Goal: Information Seeking & Learning: Learn about a topic

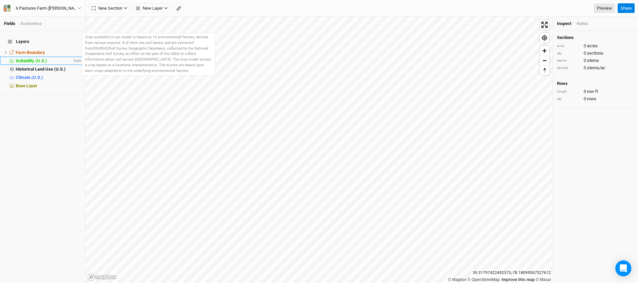
click at [34, 59] on span "Suitability (U.S.)" at bounding box center [31, 60] width 31 height 5
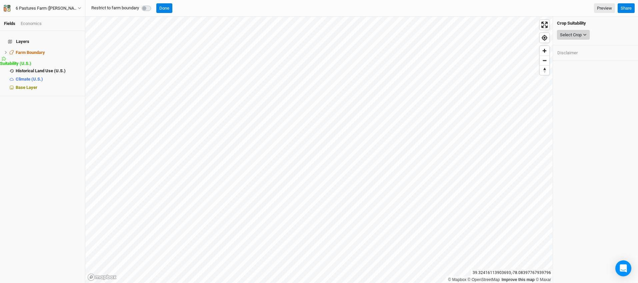
click at [581, 38] on div "Select Crop" at bounding box center [571, 35] width 22 height 7
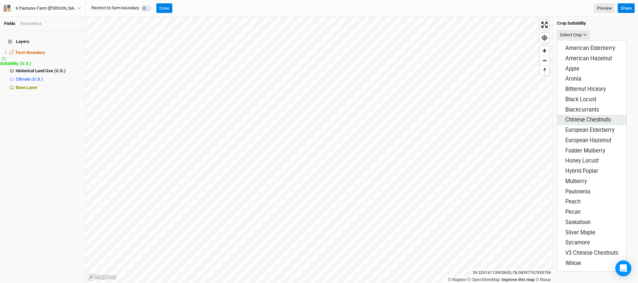
click at [590, 117] on span "Chinese Chestnuts" at bounding box center [587, 120] width 45 height 6
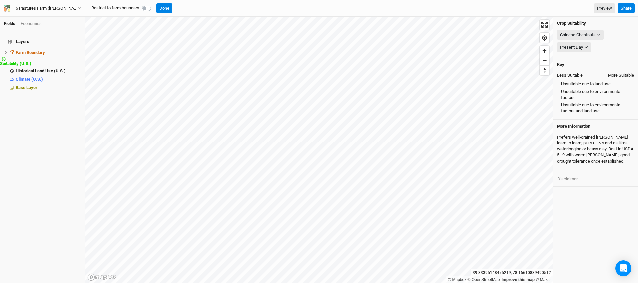
click at [154, 4] on label at bounding box center [154, 4] width 0 height 0
click at [146, 9] on input "checkbox" at bounding box center [144, 7] width 5 height 7
checkbox input "true"
click at [169, 7] on button "Done" at bounding box center [164, 8] width 16 height 10
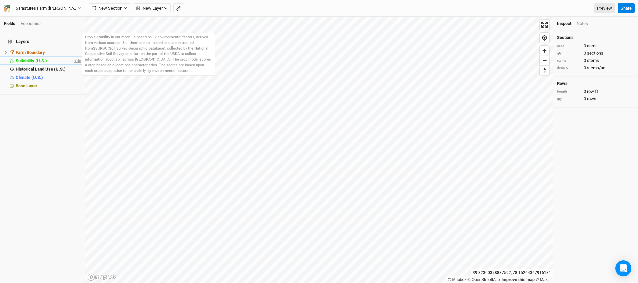
click at [72, 57] on span "hide" at bounding box center [76, 61] width 9 height 8
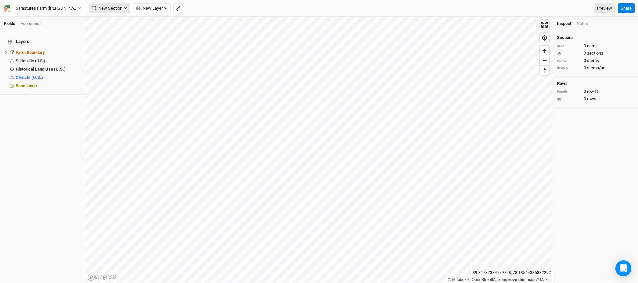
click at [126, 8] on icon "button" at bounding box center [126, 8] width 4 height 4
click at [162, 7] on span "New Layer" at bounding box center [149, 8] width 27 height 7
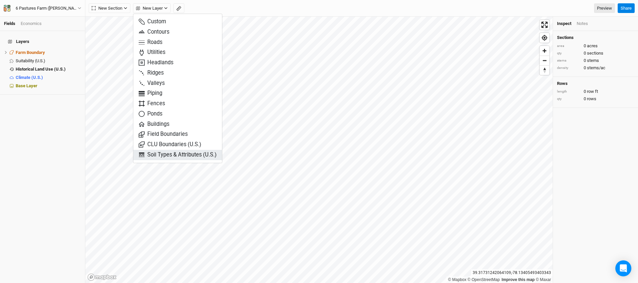
click at [191, 155] on span "Soil Types & Attributes (U.S.)" at bounding box center [178, 155] width 78 height 8
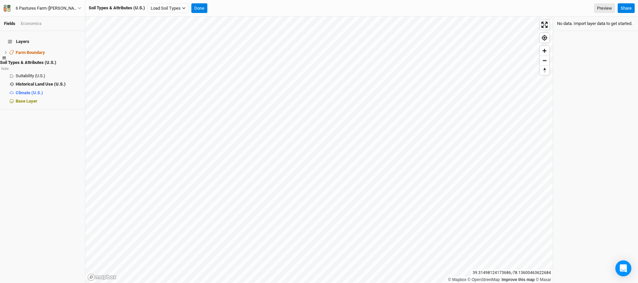
click at [46, 60] on span "Soil Types & Attributes (U.S.)" at bounding box center [28, 62] width 56 height 5
click at [185, 8] on icon "button" at bounding box center [183, 8] width 3 height 2
click at [189, 27] on button "Load for Current View" at bounding box center [176, 28] width 56 height 9
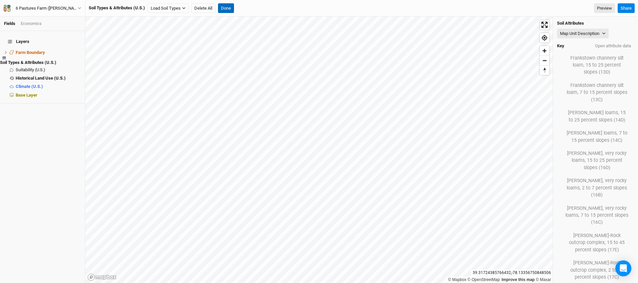
click at [224, 7] on button "Done" at bounding box center [226, 8] width 16 height 10
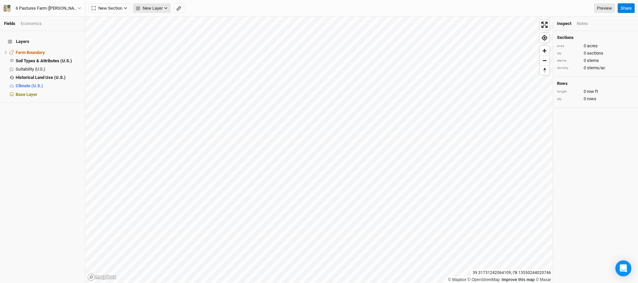
click at [164, 7] on icon "button" at bounding box center [166, 8] width 4 height 4
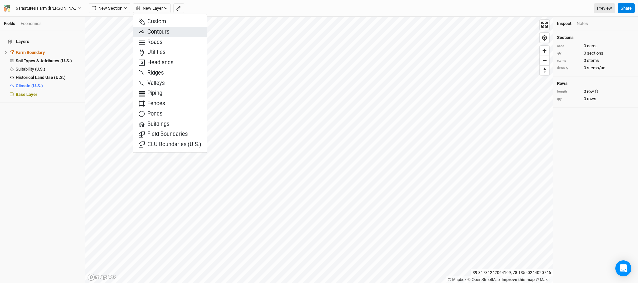
click at [177, 30] on button "Contours" at bounding box center [169, 32] width 73 height 10
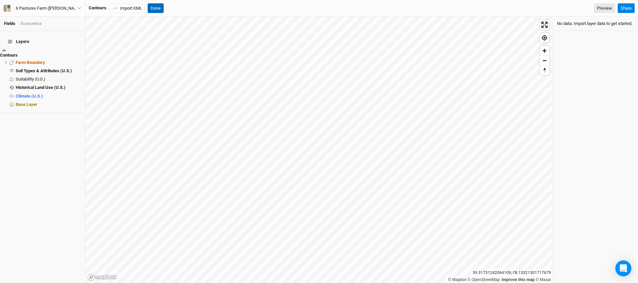
click at [157, 8] on button "Done" at bounding box center [156, 8] width 16 height 10
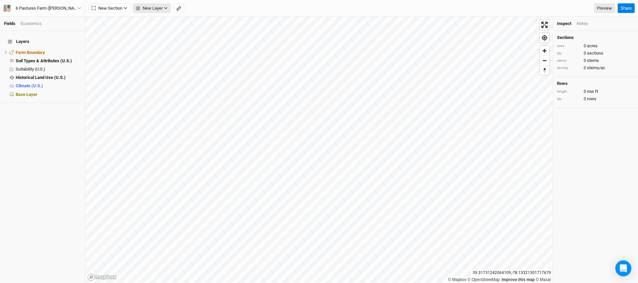
click at [166, 8] on icon "button" at bounding box center [165, 8] width 3 height 2
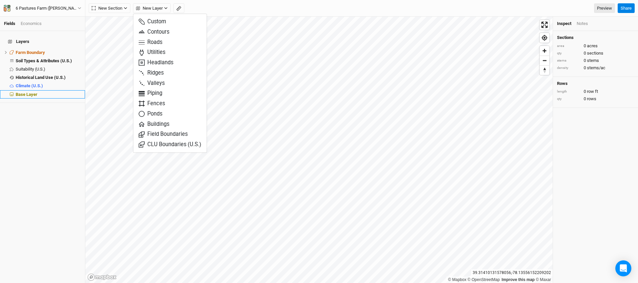
click at [29, 92] on span "Base Layer" at bounding box center [27, 94] width 22 height 5
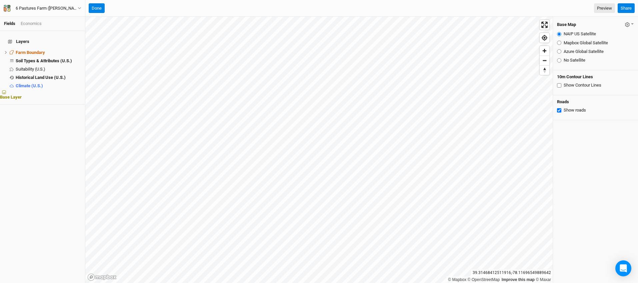
click at [559, 84] on input "Show Contour Lines" at bounding box center [559, 85] width 4 height 4
checkbox input "true"
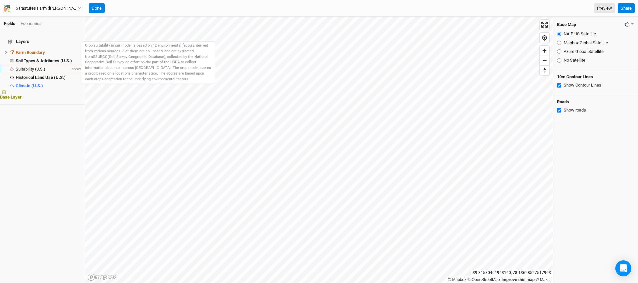
click at [34, 67] on span "Suitability (U.S.)" at bounding box center [31, 69] width 30 height 5
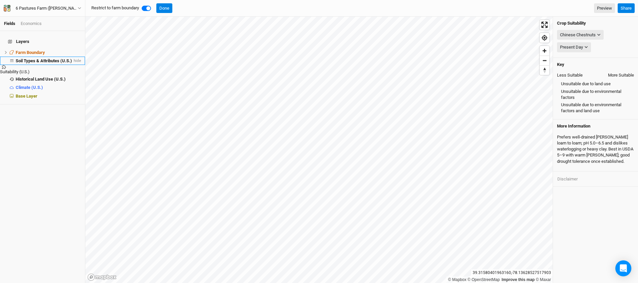
click at [47, 58] on span "Soil Types & Attributes (U.S.)" at bounding box center [44, 60] width 56 height 5
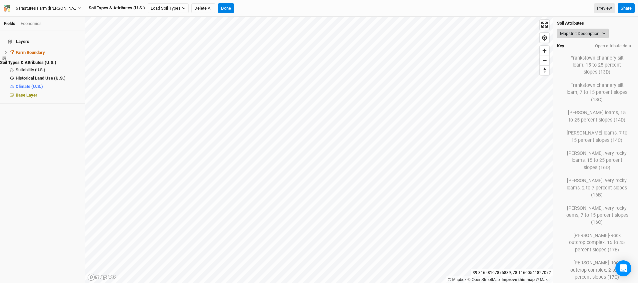
click at [598, 31] on button "Map Unit Description" at bounding box center [583, 34] width 52 height 10
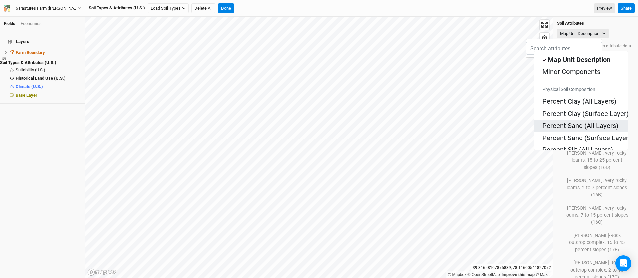
click at [590, 121] on div "Percent Sand (All Layers)" at bounding box center [580, 125] width 77 height 9
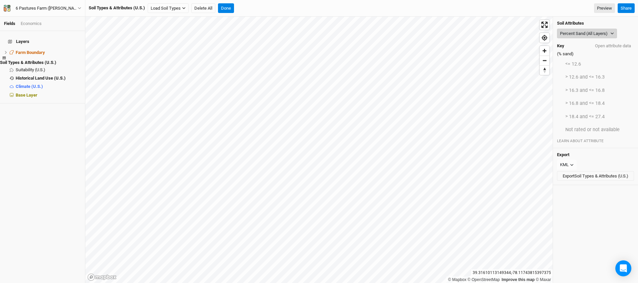
click at [599, 36] on button "Percent Sand (All Layers)" at bounding box center [587, 34] width 60 height 10
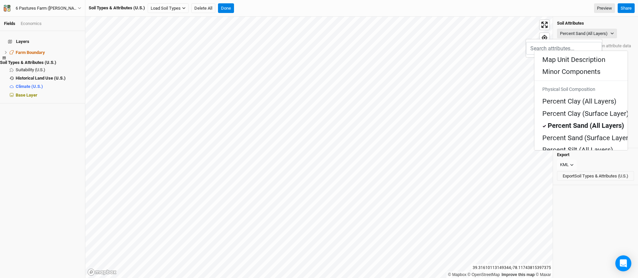
click at [629, 22] on div "Soil Attributes Percent Sand (All Layers) Key Open attribute data (% sand) <= 1…" at bounding box center [595, 83] width 85 height 132
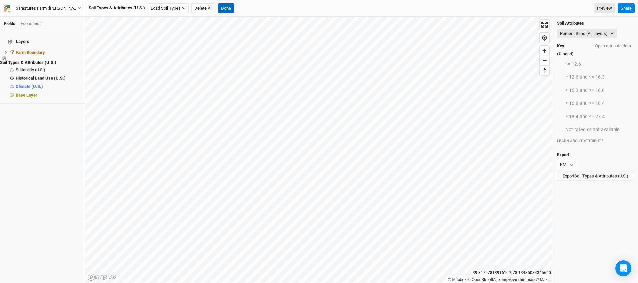
click at [224, 10] on button "Done" at bounding box center [226, 8] width 16 height 10
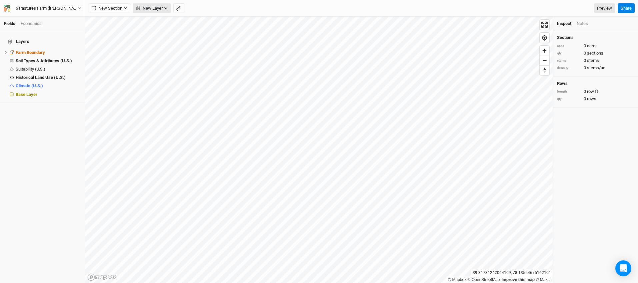
click at [148, 11] on button "New Layer" at bounding box center [152, 8] width 38 height 10
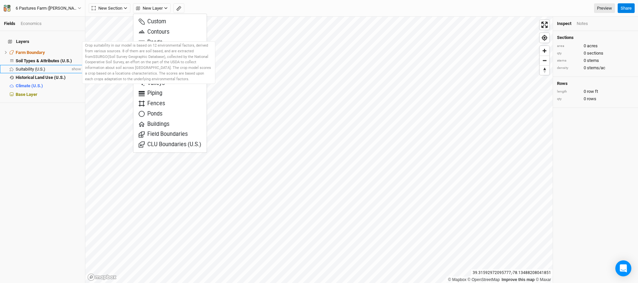
click at [29, 67] on span "Suitability (U.S.)" at bounding box center [31, 69] width 30 height 5
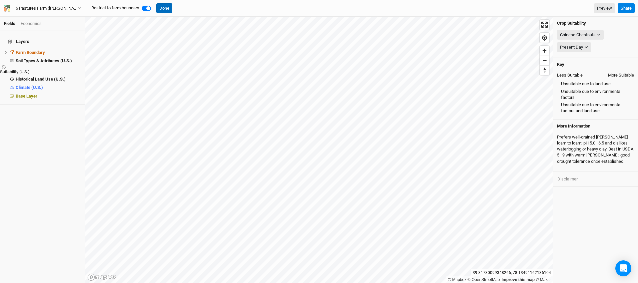
click at [165, 7] on button "Done" at bounding box center [164, 8] width 16 height 10
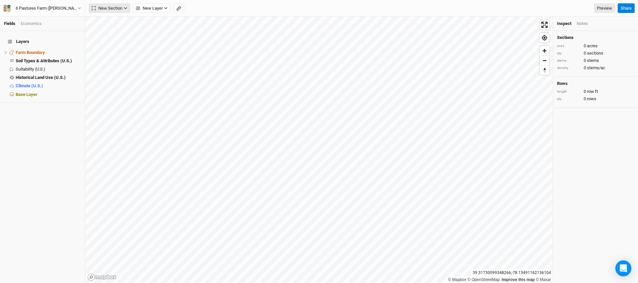
click at [124, 9] on icon "button" at bounding box center [126, 8] width 4 height 4
click at [217, 5] on div "New Section New Layer Custom Contours Roads Utilities Headlands Ridges Valleys …" at bounding box center [352, 8] width 526 height 10
click at [222, 8] on div "New Section Grid Line Keyline Beta Upload New Layer Custom Contours Roads Utili…" at bounding box center [352, 8] width 526 height 10
click at [72, 57] on span "hide" at bounding box center [76, 61] width 9 height 8
